Goal: Task Accomplishment & Management: Use online tool/utility

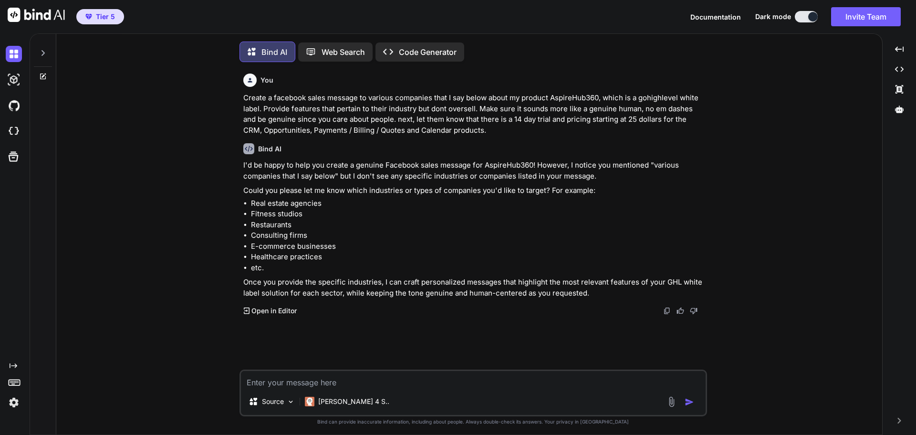
scroll to position [5, 0]
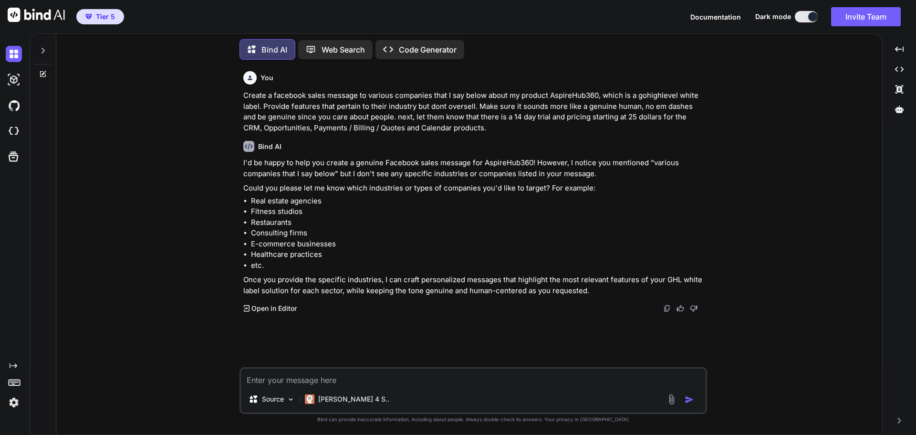
click at [405, 381] on textarea at bounding box center [473, 376] width 465 height 17
click at [412, 374] on textarea "Do one for a handyman service, provide" at bounding box center [473, 376] width 465 height 17
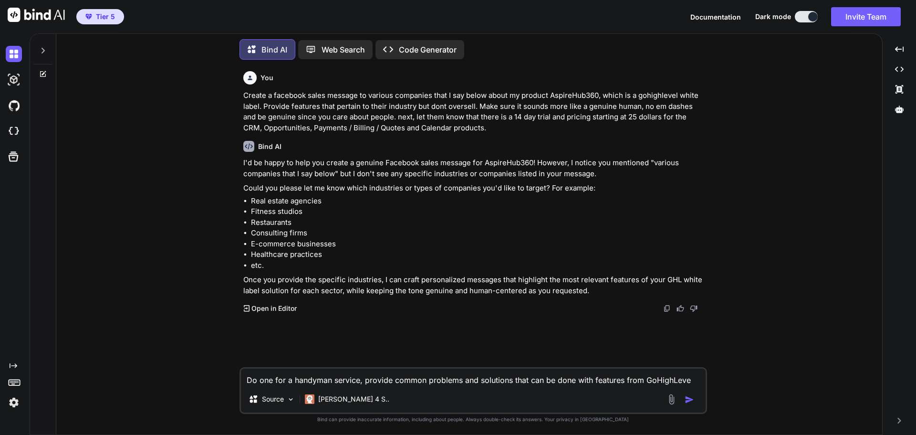
type textarea "Do one for a handyman service, provide common problems and solutions that can b…"
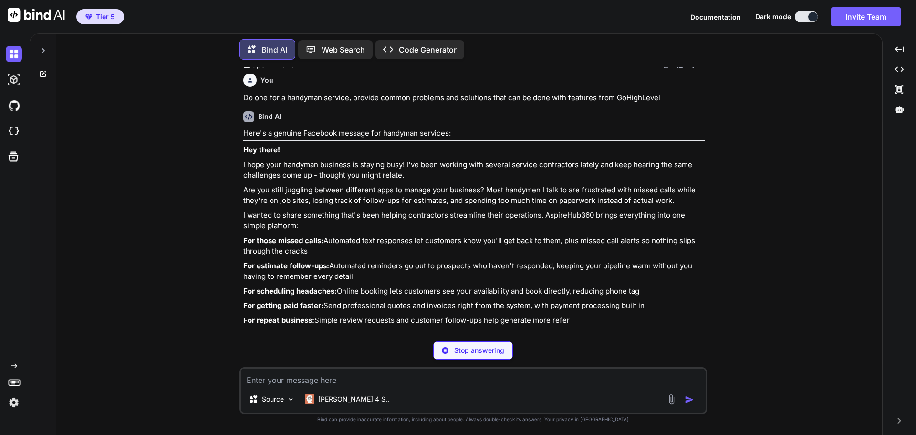
scroll to position [252, 0]
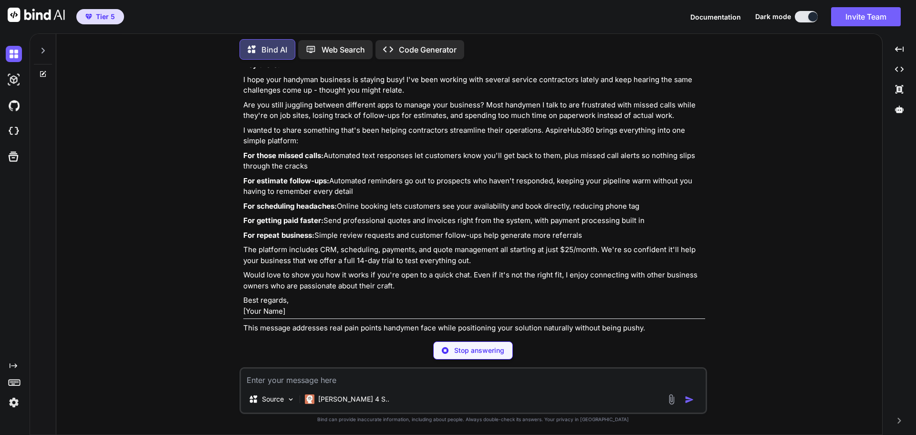
click at [354, 379] on textarea at bounding box center [473, 376] width 465 height 17
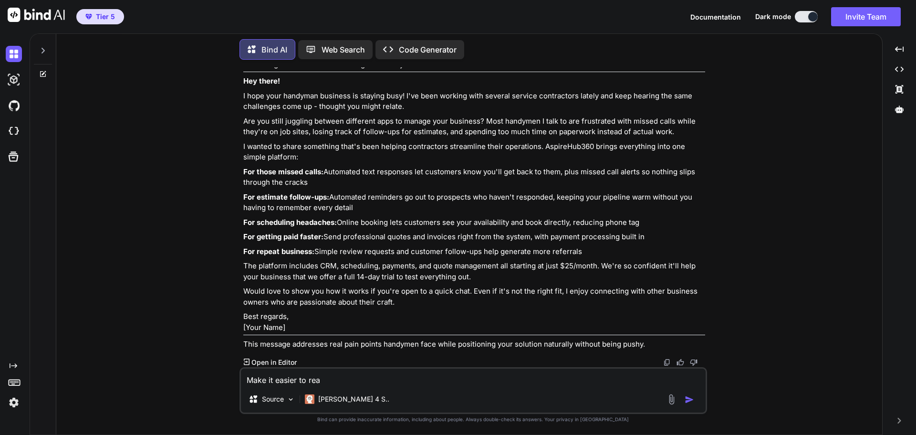
type textarea "Make it easier to read"
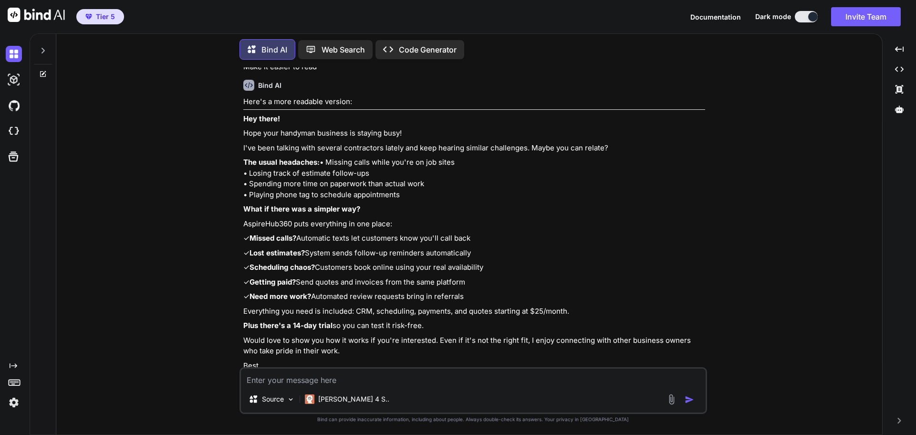
scroll to position [678, 0]
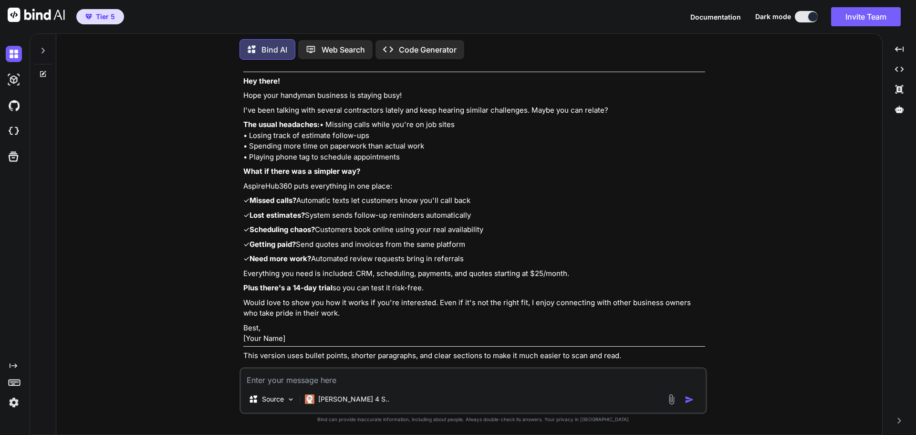
click at [359, 374] on textarea at bounding box center [473, 376] width 465 height 17
type textarea "Provide 3 subject line options to use for an email"
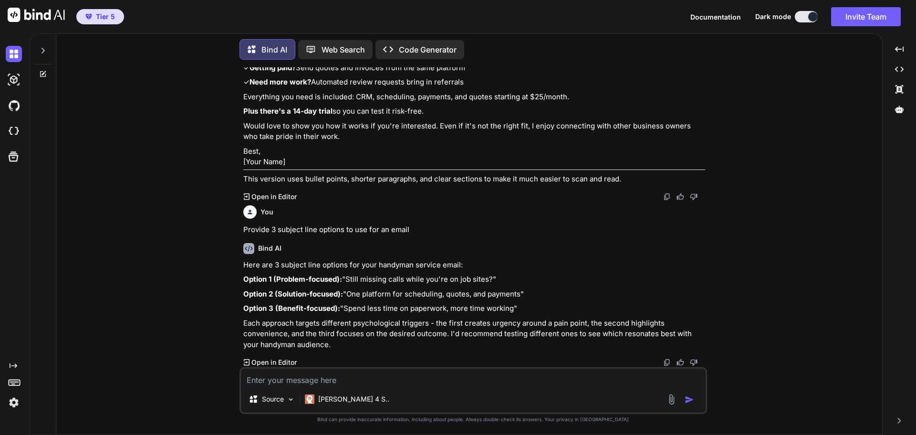
scroll to position [908, 0]
click at [248, 289] on p "Option 2 (Solution-focused): "One platform for scheduling, quotes, and payments"" at bounding box center [474, 294] width 462 height 11
drag, startPoint x: 248, startPoint y: 305, endPoint x: 416, endPoint y: 304, distance: 167.9
click at [416, 304] on p "Option 3 (Benefit-focused): "Spend less time on paperwork, more time working"" at bounding box center [474, 308] width 462 height 11
copy p "Spend less time on paperwork, more time working"
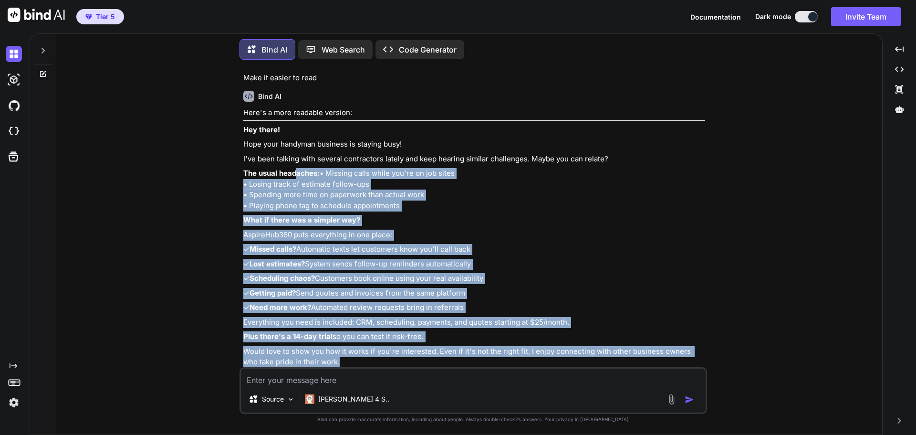
scroll to position [622, 0]
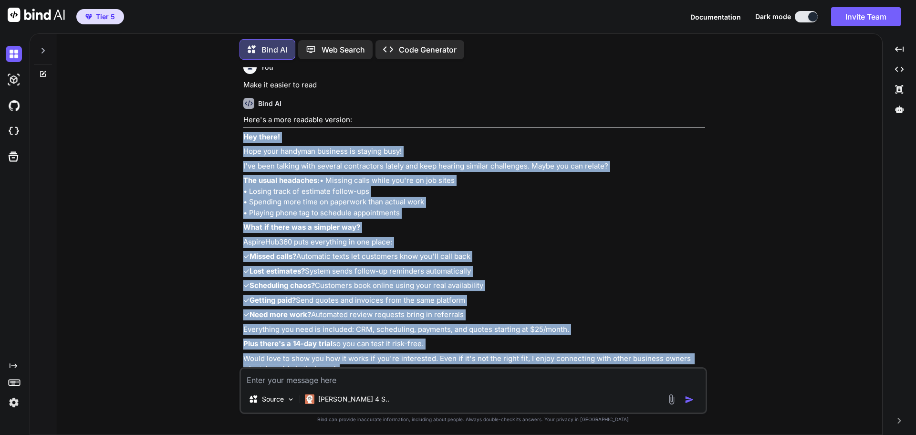
drag, startPoint x: 337, startPoint y: 199, endPoint x: 238, endPoint y: 137, distance: 116.4
click at [238, 137] on div "You Create a facebook sales message to various companies that I say below about…" at bounding box center [473, 250] width 818 height 367
copy div "Lor ipsum! Dolo sita consecte adipisci el seddoei temp! I'ut labo etdolor magn …"
click at [231, 213] on div "You Create a facebook sales message to various companies that I say below about…" at bounding box center [473, 250] width 818 height 367
click at [234, 178] on div "You Create a facebook sales message to various companies that I say below about…" at bounding box center [473, 250] width 818 height 367
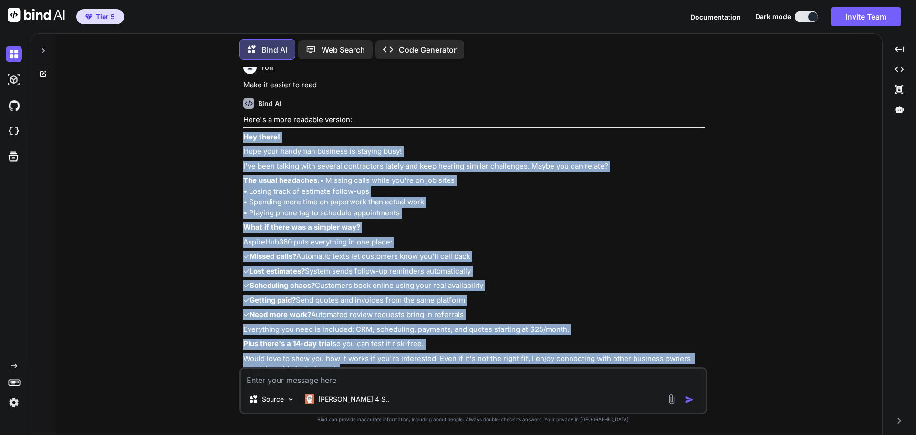
click at [223, 157] on div "You Create a facebook sales message to various companies that I say below about…" at bounding box center [473, 250] width 818 height 367
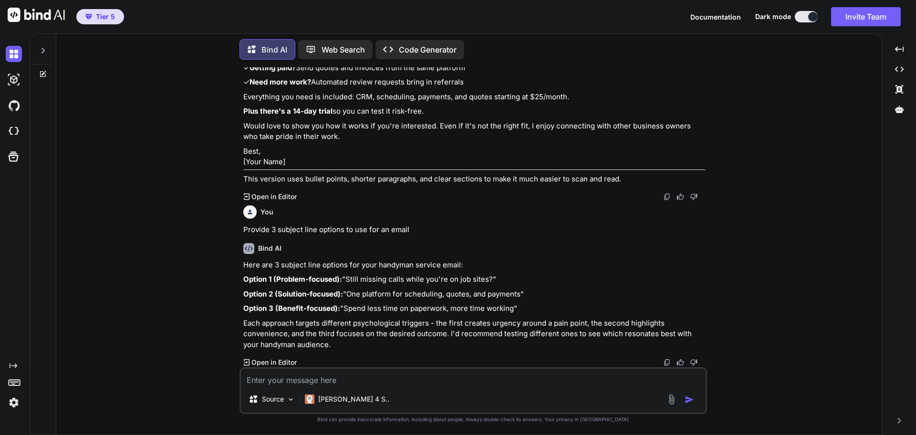
scroll to position [908, 0]
drag, startPoint x: 247, startPoint y: 304, endPoint x: 416, endPoint y: 308, distance: 168.5
click at [416, 308] on p "Option 3 (Benefit-focused): "Spend less time on paperwork, more time working"" at bounding box center [474, 308] width 462 height 11
copy p "Spend less time on paperwork, more time working"
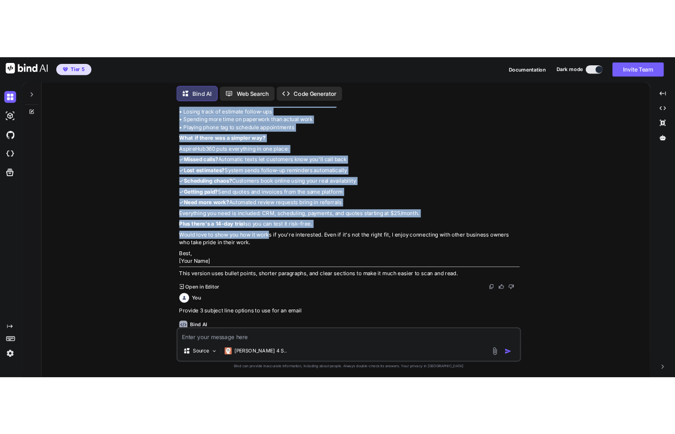
scroll to position [813, 0]
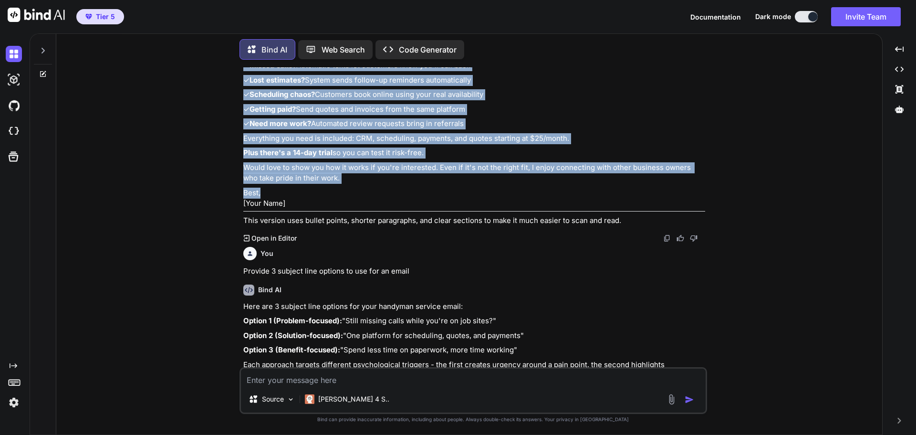
drag, startPoint x: 244, startPoint y: 139, endPoint x: 389, endPoint y: 208, distance: 160.7
click at [389, 208] on div "Here's a more readable version: Hey there! Hope your handyman business is stayi…" at bounding box center [474, 75] width 462 height 302
copy div "Lor ipsum! Dolo sita consecte adipisci el seddoei temp! I'ut labo etdolor magn …"
click at [142, 178] on div "You Create a facebook sales message to various companies that I say below about…" at bounding box center [473, 250] width 818 height 367
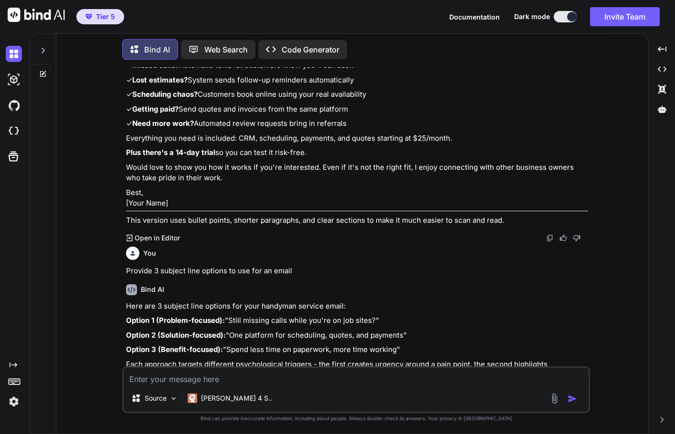
click at [258, 386] on div "Source Claude 4 S.." at bounding box center [356, 389] width 468 height 47
click at [259, 382] on textarea at bounding box center [356, 376] width 465 height 17
click at [250, 375] on textarea "Make one for a" at bounding box center [356, 376] width 465 height 17
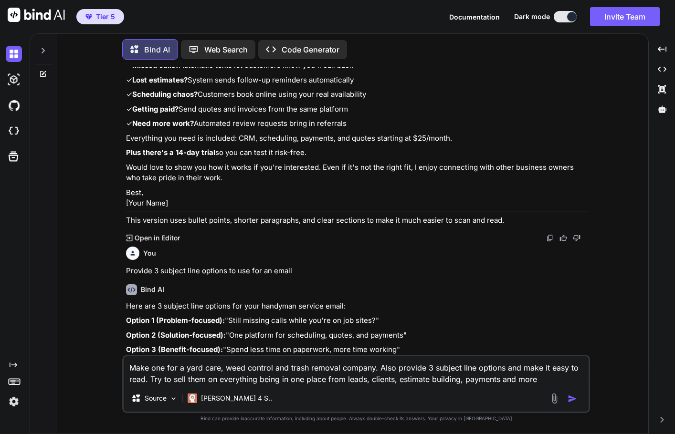
type textarea "Make one for a yard care, weed control and trash removal company. Also provide …"
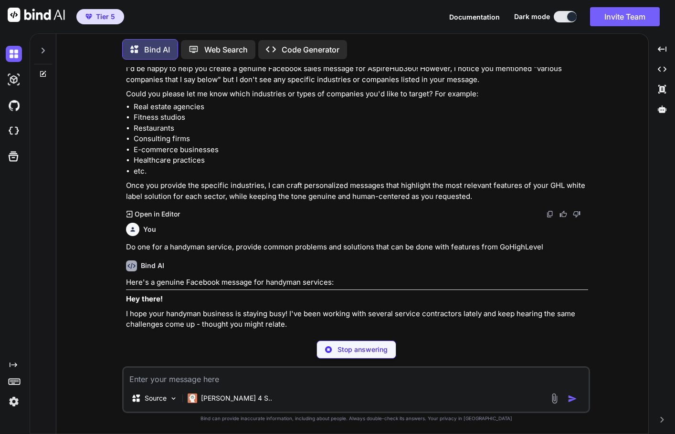
scroll to position [0, 0]
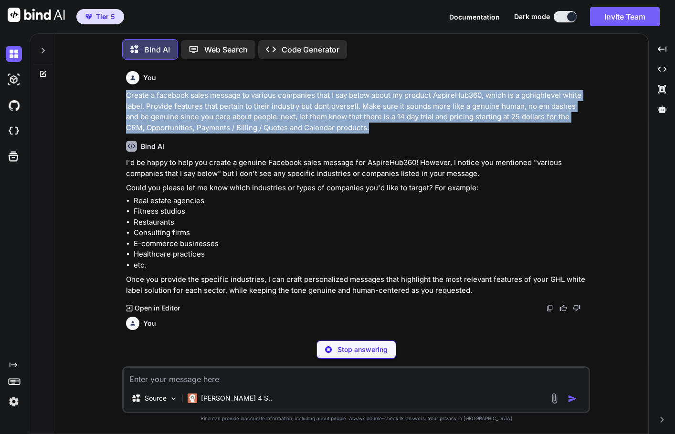
drag, startPoint x: 356, startPoint y: 128, endPoint x: 104, endPoint y: 89, distance: 254.9
click at [104, 89] on div "You Create a facebook sales message to various companies that I say below about…" at bounding box center [356, 250] width 584 height 366
copy p "Create a facebook sales message to various companies that I say below about my …"
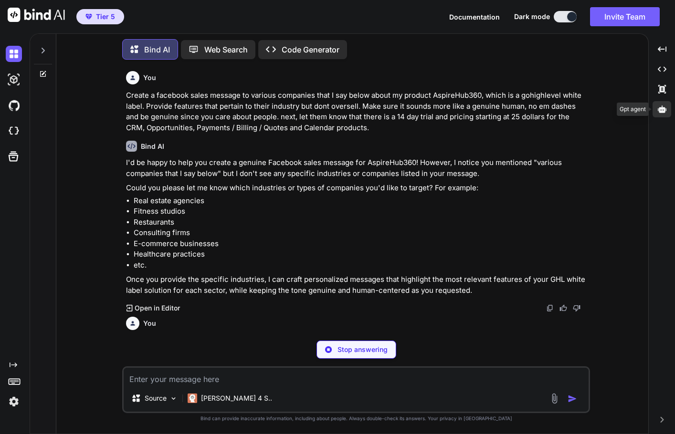
click at [666, 107] on div at bounding box center [661, 109] width 19 height 16
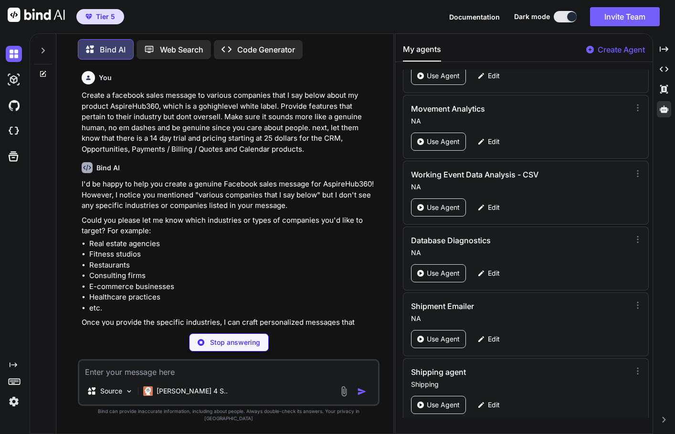
scroll to position [442, 0]
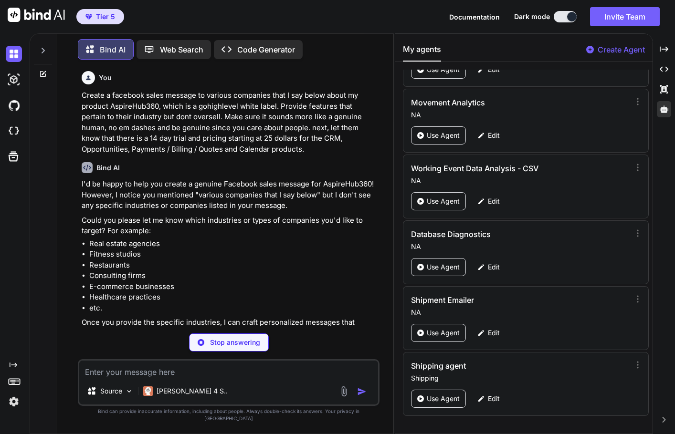
click at [632, 50] on p "Create Agent" at bounding box center [620, 49] width 47 height 11
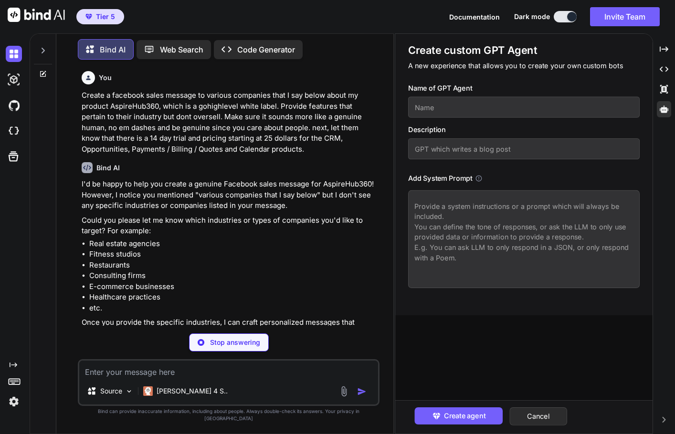
click at [494, 210] on textarea at bounding box center [523, 239] width 231 height 98
paste textarea "Create a facebook sales message to various companies that I say below about my …"
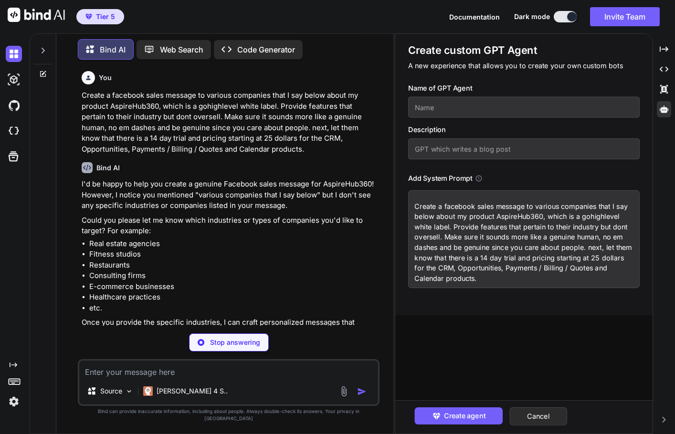
type textarea "Create a facebook sales message to various companies that I say below about my …"
click at [496, 110] on input "text" at bounding box center [523, 107] width 231 height 21
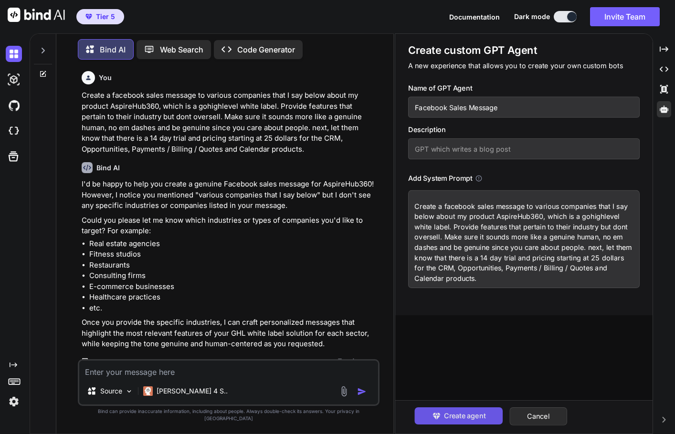
type input "Facebook Sales Message"
click at [420, 407] on button "Create agent" at bounding box center [458, 415] width 88 height 17
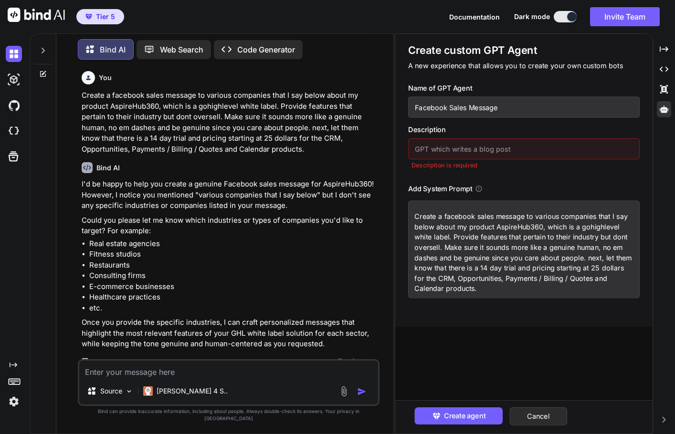
click at [485, 146] on input "text" at bounding box center [523, 148] width 231 height 21
type input "Facebook sales message"
click at [471, 420] on span "Create agent" at bounding box center [464, 416] width 42 height 10
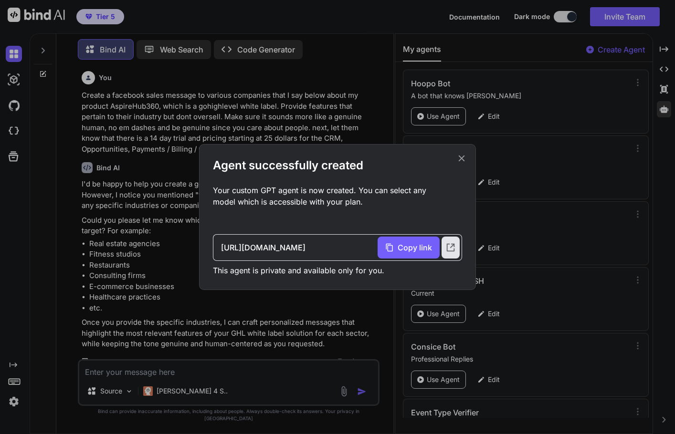
click at [464, 160] on icon at bounding box center [461, 158] width 10 height 10
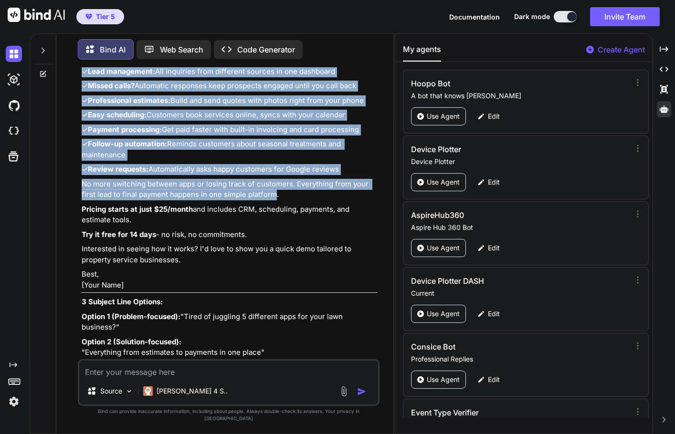
scroll to position [1611, 0]
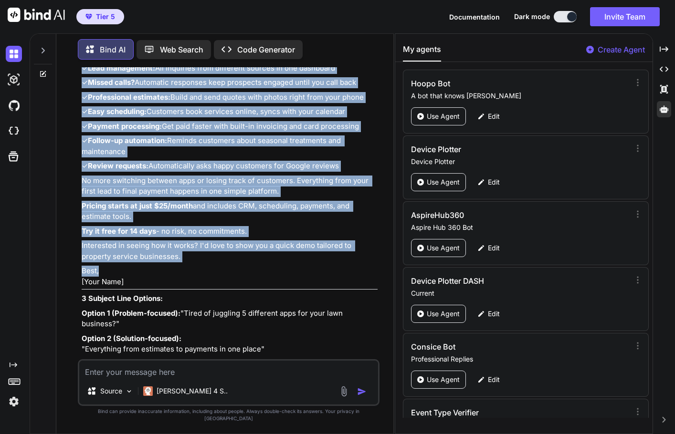
drag, startPoint x: 82, startPoint y: 114, endPoint x: 296, endPoint y: 325, distance: 300.9
click at [296, 325] on div "Here's an easy-to-read message for yard care, weed control, and trash removal c…" at bounding box center [230, 137] width 296 height 486
copy div "Lor ipsum! Dolo sita cons adi elitseddoei temporin ut laboreet dolo magnaa! E'a…"
click at [220, 262] on p "Interested in seeing how it works? I'd love to show you a quick demo tailored t…" at bounding box center [230, 250] width 296 height 21
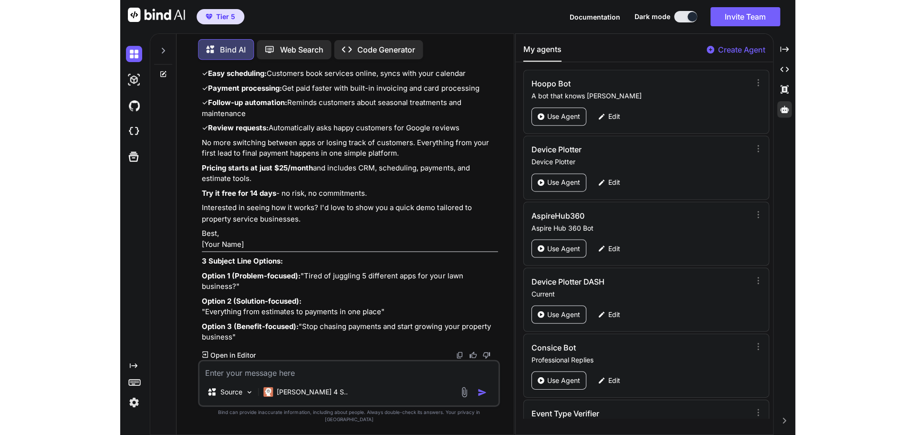
scroll to position [1706, 0]
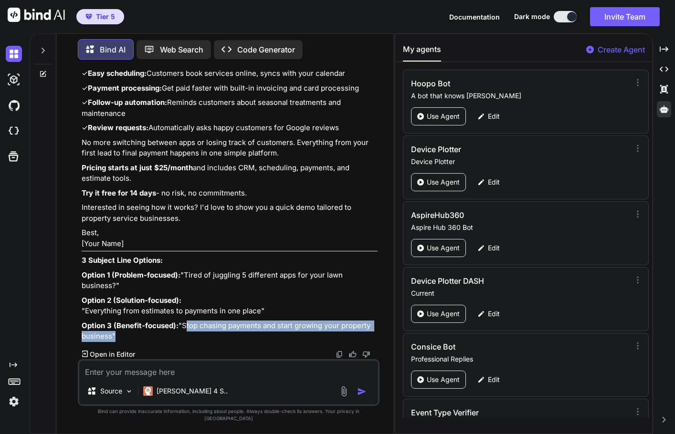
drag, startPoint x: 84, startPoint y: 344, endPoint x: 306, endPoint y: 345, distance: 221.8
click at [306, 342] on p "Option 3 (Benefit-focused): "Stop chasing payments and start growing your prope…" at bounding box center [230, 331] width 296 height 21
copy p "Stop chasing payments and start growing your property business"
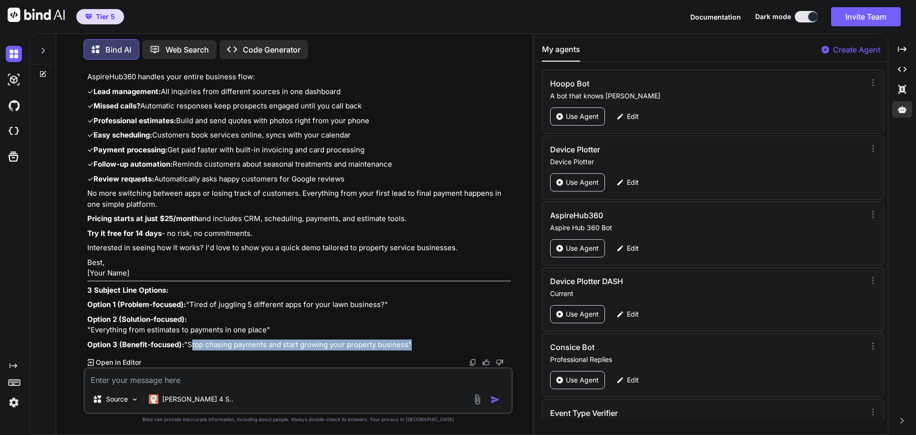
scroll to position [1469, 0]
